Goal: Information Seeking & Learning: Learn about a topic

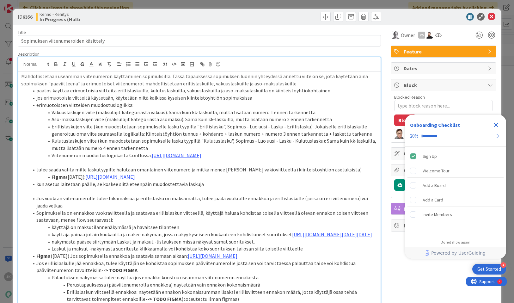
scroll to position [180, 0]
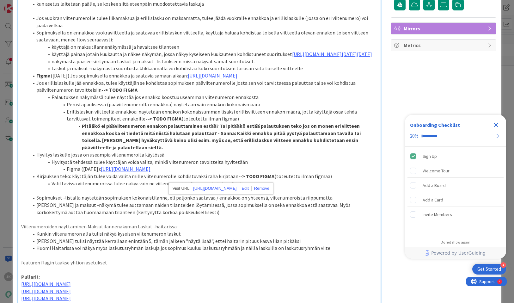
click at [275, 230] on p "Viitenumeroiden näyttäminen Maksutilannenäkymän Laskut -haitarissa:" at bounding box center [199, 226] width 356 height 7
click at [150, 172] on link "[URL][DOMAIN_NAME]" at bounding box center [126, 168] width 50 height 6
click at [236, 196] on link "[URL][DOMAIN_NAME]" at bounding box center [214, 195] width 43 height 8
click at [243, 223] on p at bounding box center [199, 218] width 356 height 7
click at [370, 172] on li "Figma ([DATE]): [URL][DOMAIN_NAME]" at bounding box center [203, 168] width 349 height 7
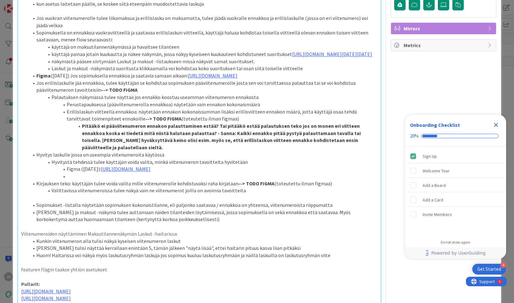
type textarea "x"
click at [355, 201] on p at bounding box center [199, 197] width 356 height 7
click at [135, 179] on link "[URL][DOMAIN_NAME]" at bounding box center [110, 176] width 50 height 6
click at [218, 202] on link "[URL][DOMAIN_NAME]" at bounding box center [196, 202] width 43 height 8
type textarea "x"
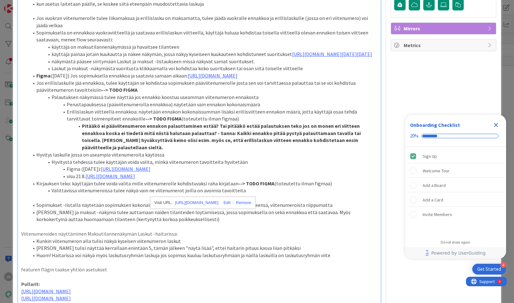
scroll to position [0, 0]
